Goal: Check status

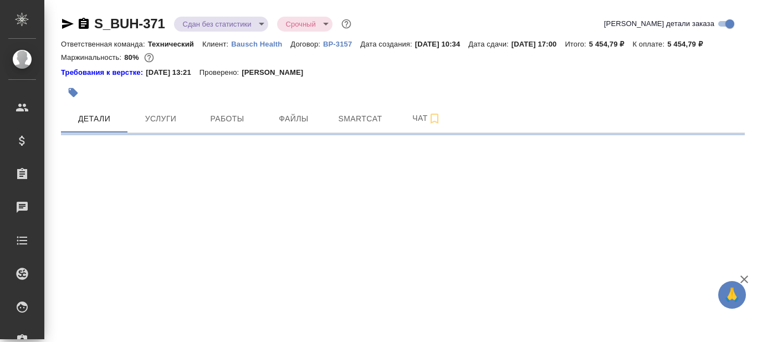
select select "RU"
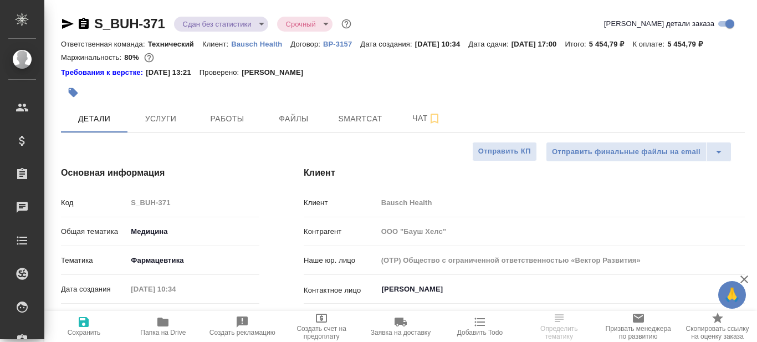
type textarea "x"
type input "[PERSON_NAME]"
type input "[PERSON_NAME]pereverzeva"
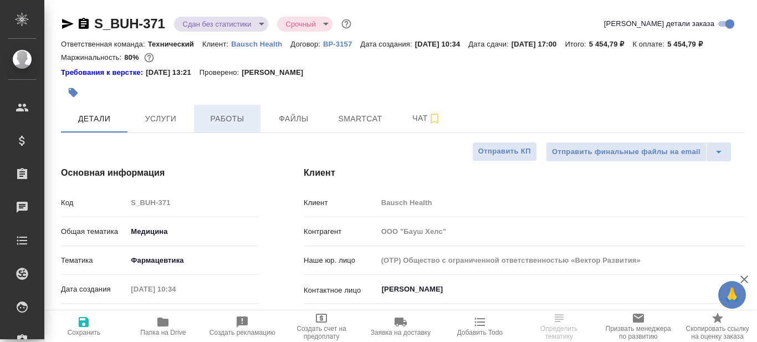
click at [236, 121] on span "Работы" at bounding box center [227, 119] width 53 height 14
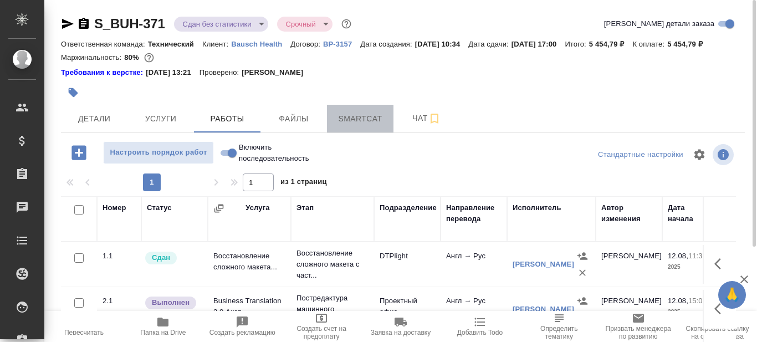
click at [354, 125] on span "Smartcat" at bounding box center [360, 119] width 53 height 14
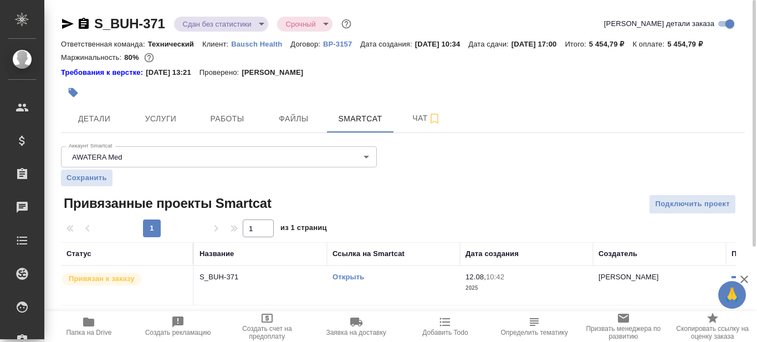
click at [87, 328] on icon "button" at bounding box center [88, 322] width 13 height 13
